Goal: Find specific page/section: Find specific page/section

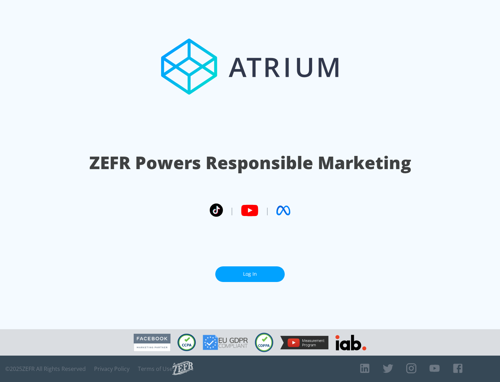
click at [250, 274] on link "Log In" at bounding box center [249, 274] width 69 height 16
